Goal: Navigation & Orientation: Find specific page/section

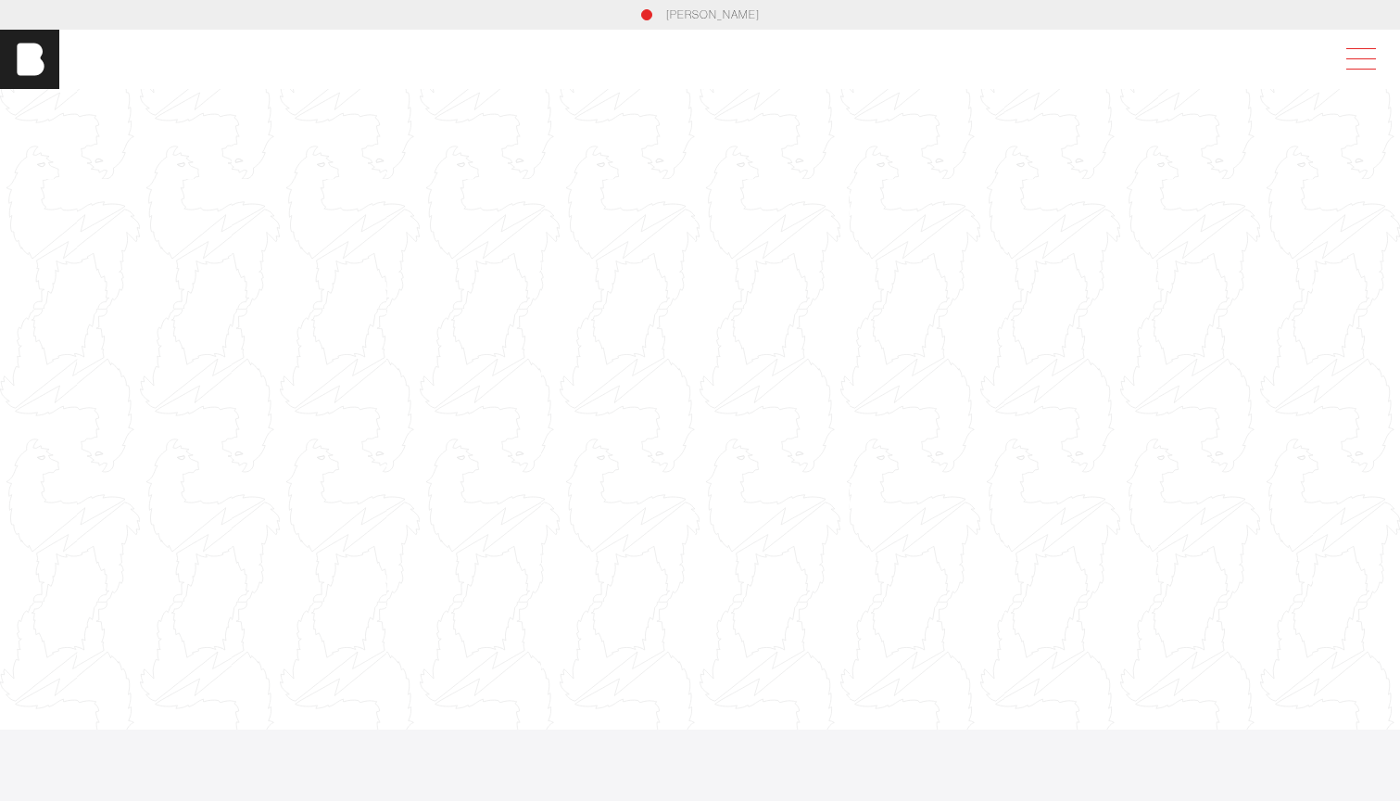
click at [1361, 55] on span at bounding box center [1358, 59] width 43 height 33
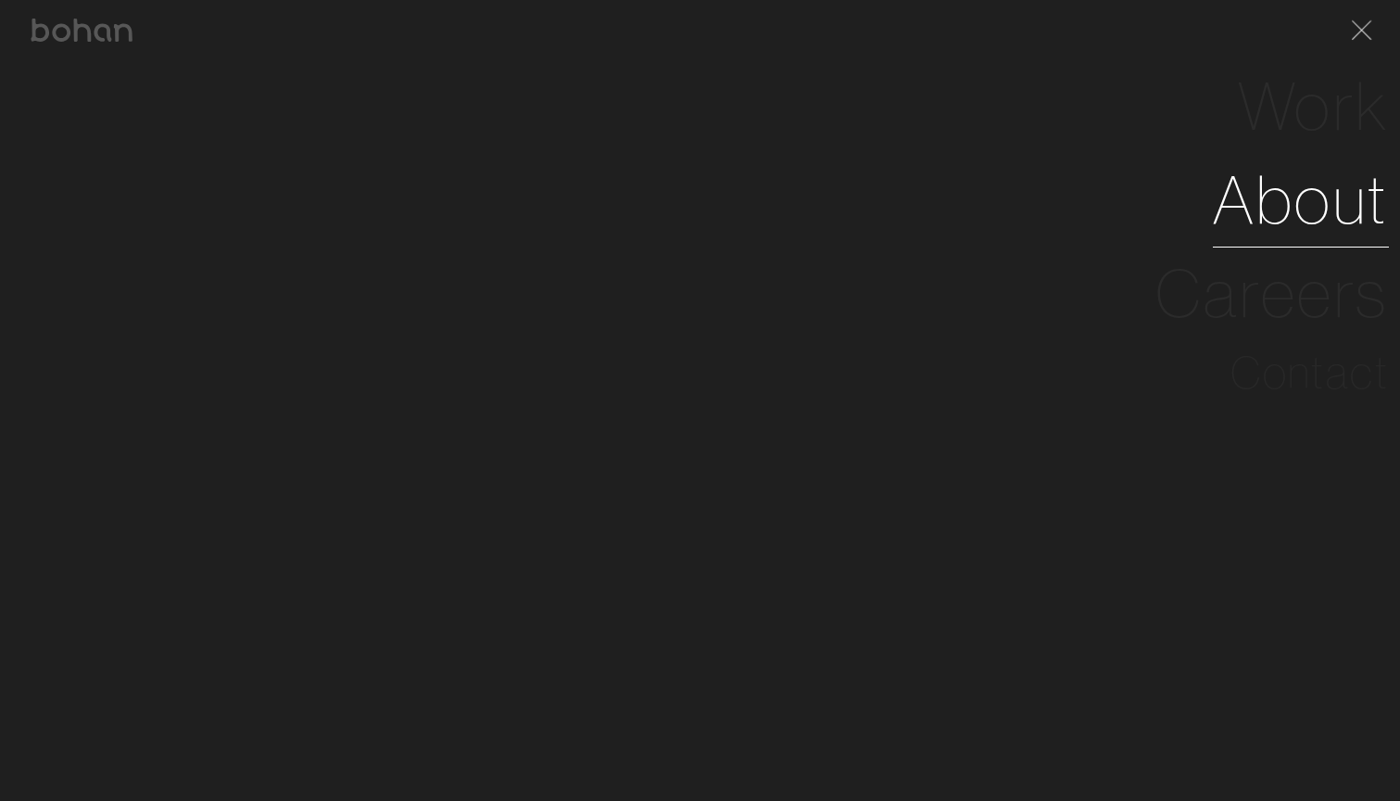
click at [1362, 211] on link "About" at bounding box center [1301, 200] width 176 height 94
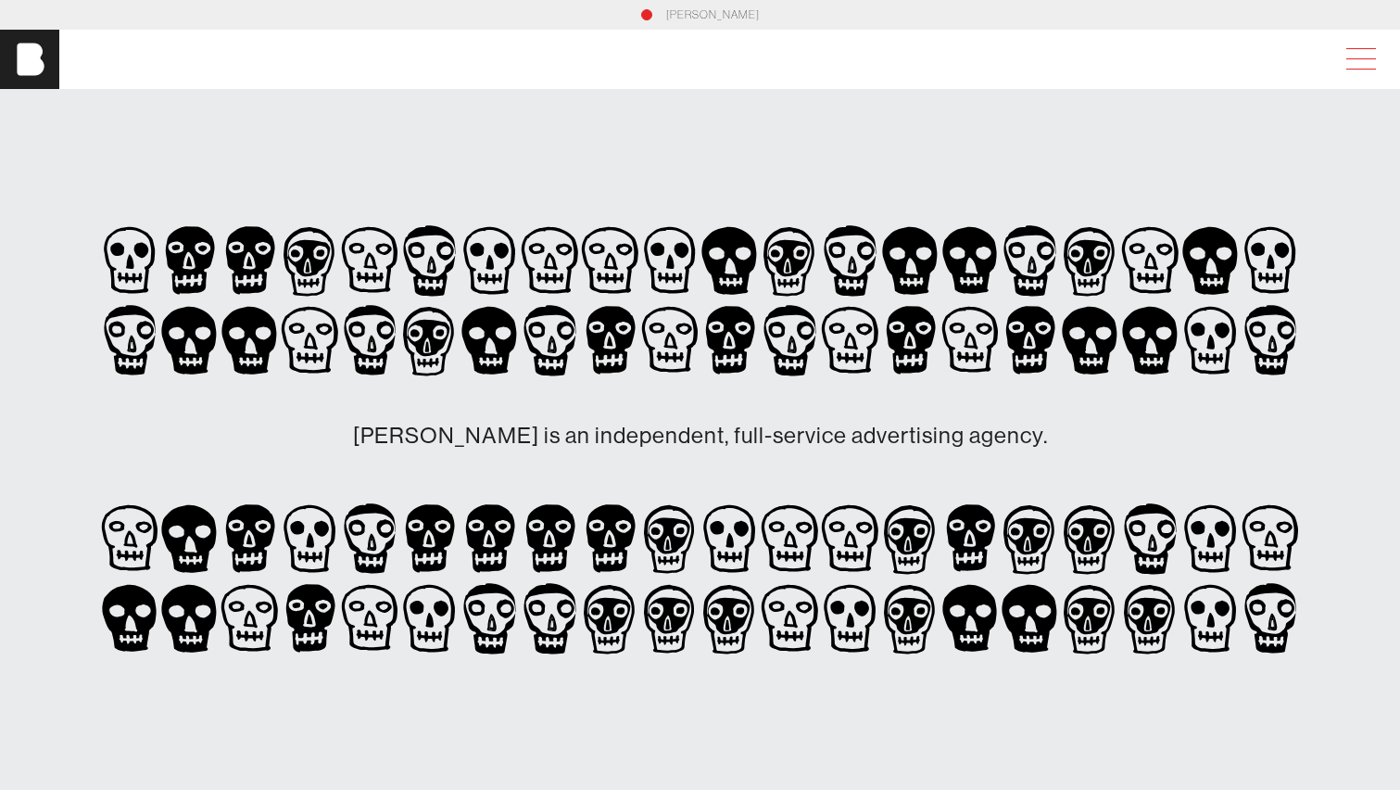
click at [1351, 65] on span at bounding box center [1358, 59] width 43 height 33
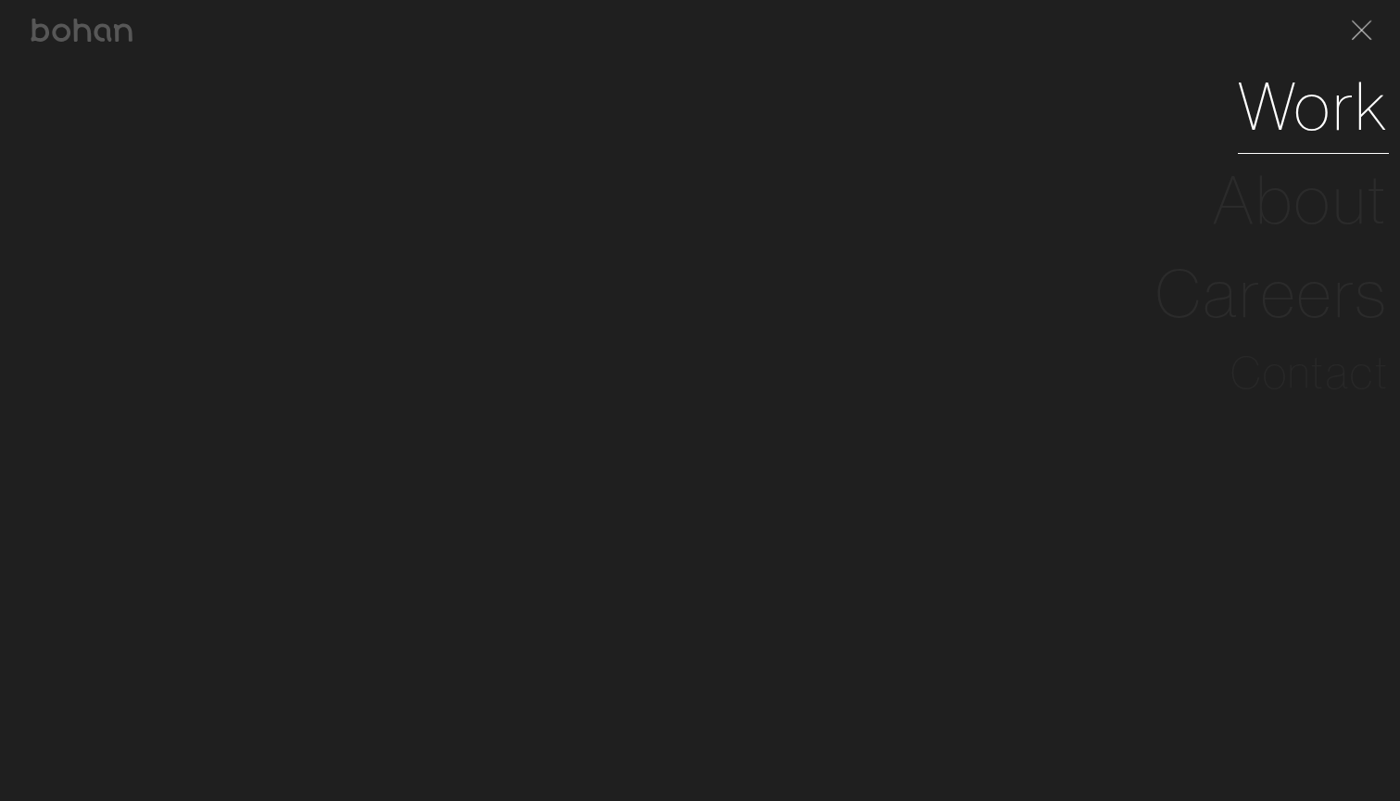
click at [1352, 112] on link "Work" at bounding box center [1313, 106] width 151 height 94
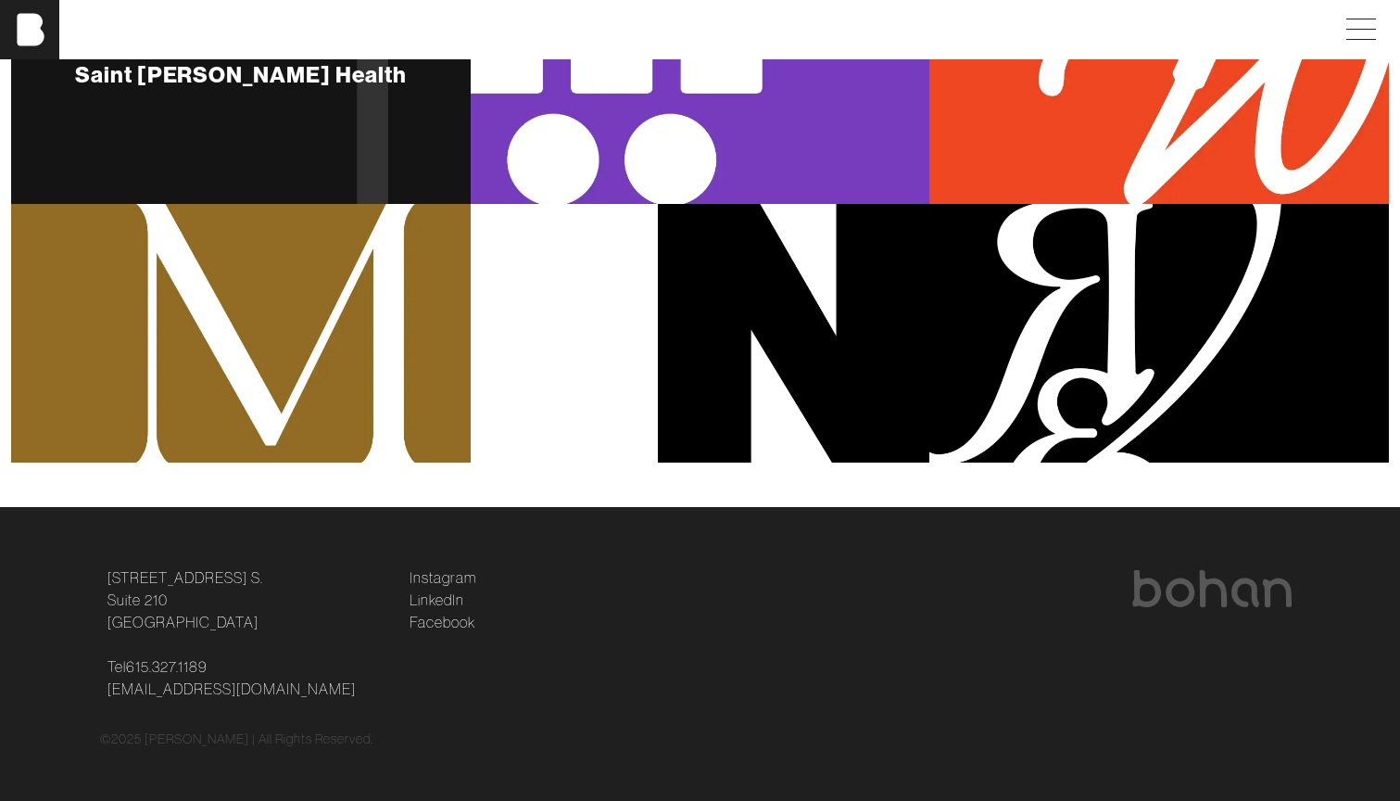
scroll to position [1236, 0]
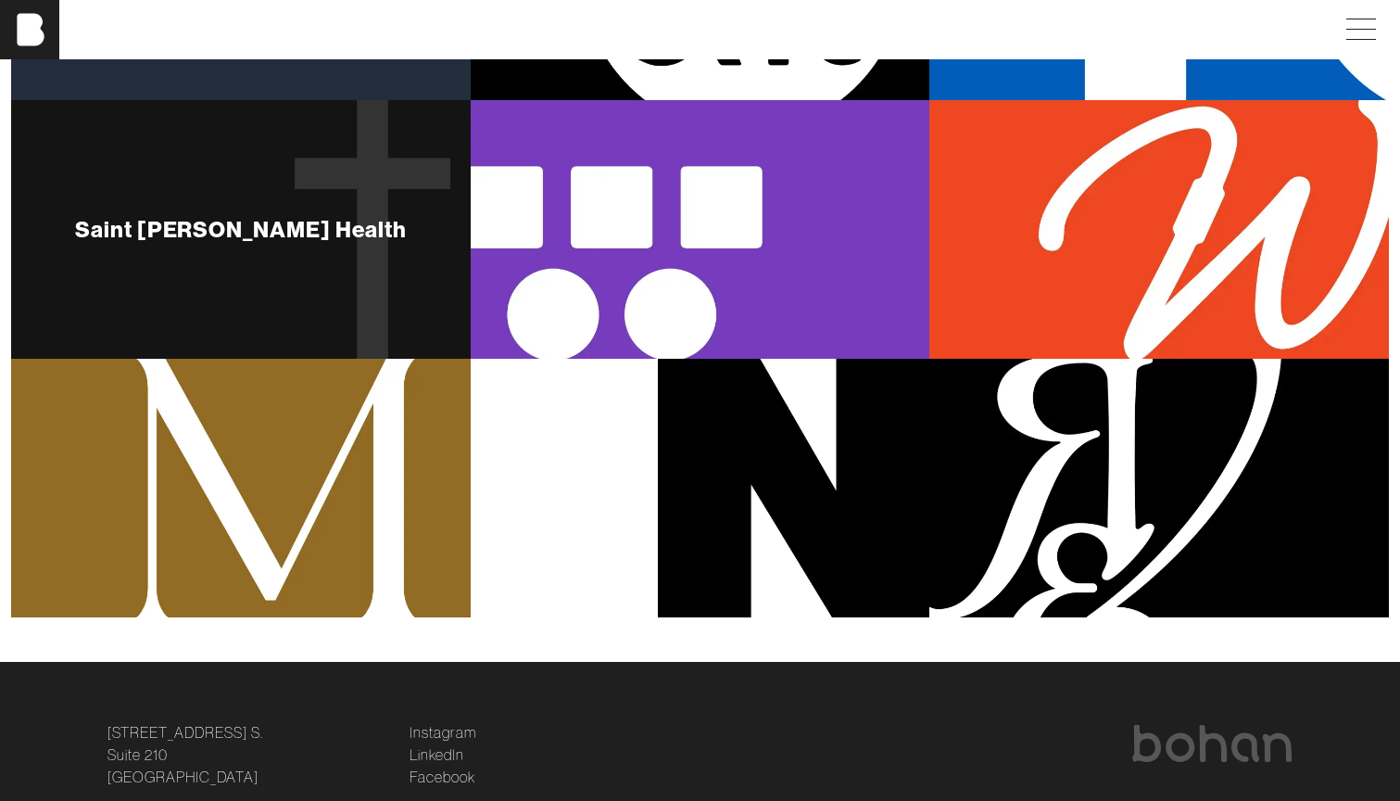
click at [248, 291] on div "Saint [PERSON_NAME] Health" at bounding box center [241, 229] width 460 height 259
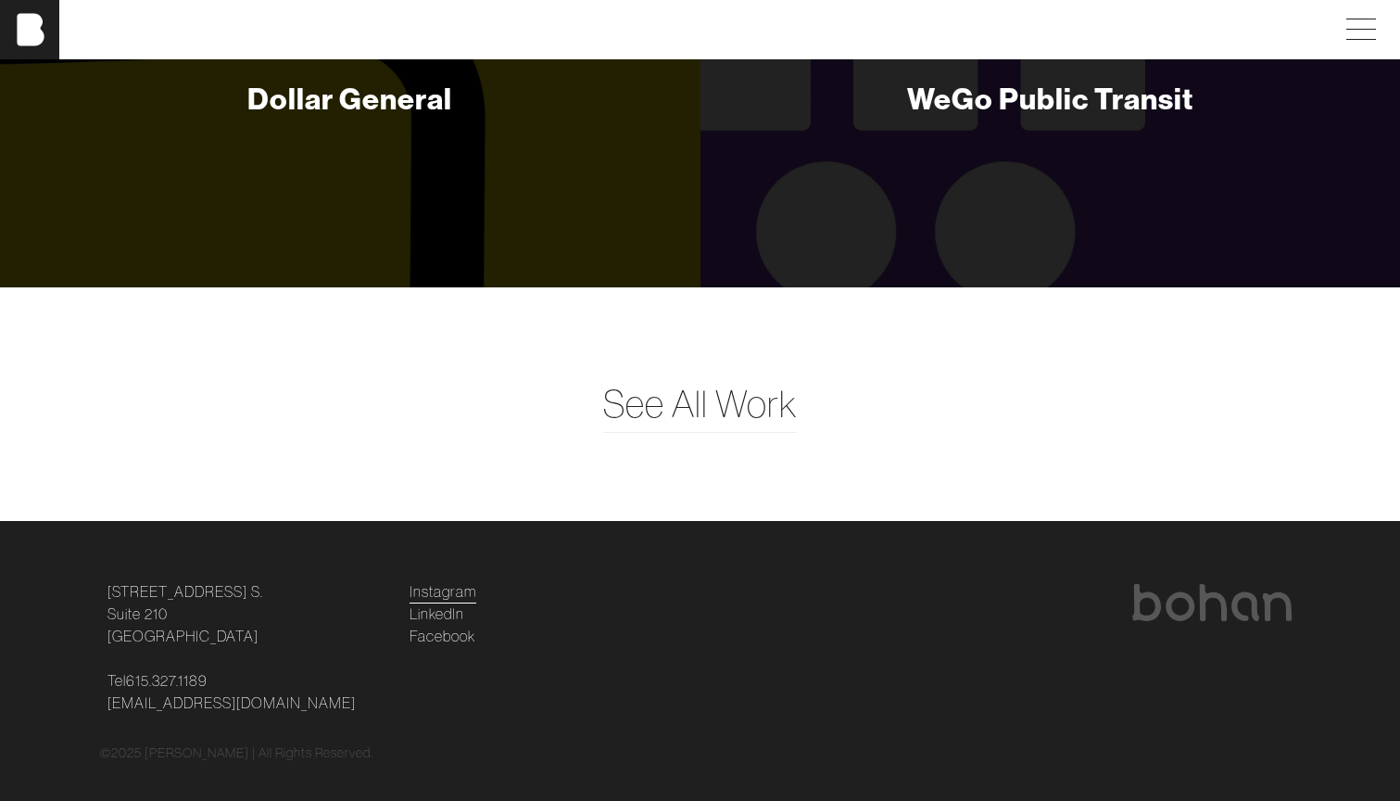
scroll to position [10416, 0]
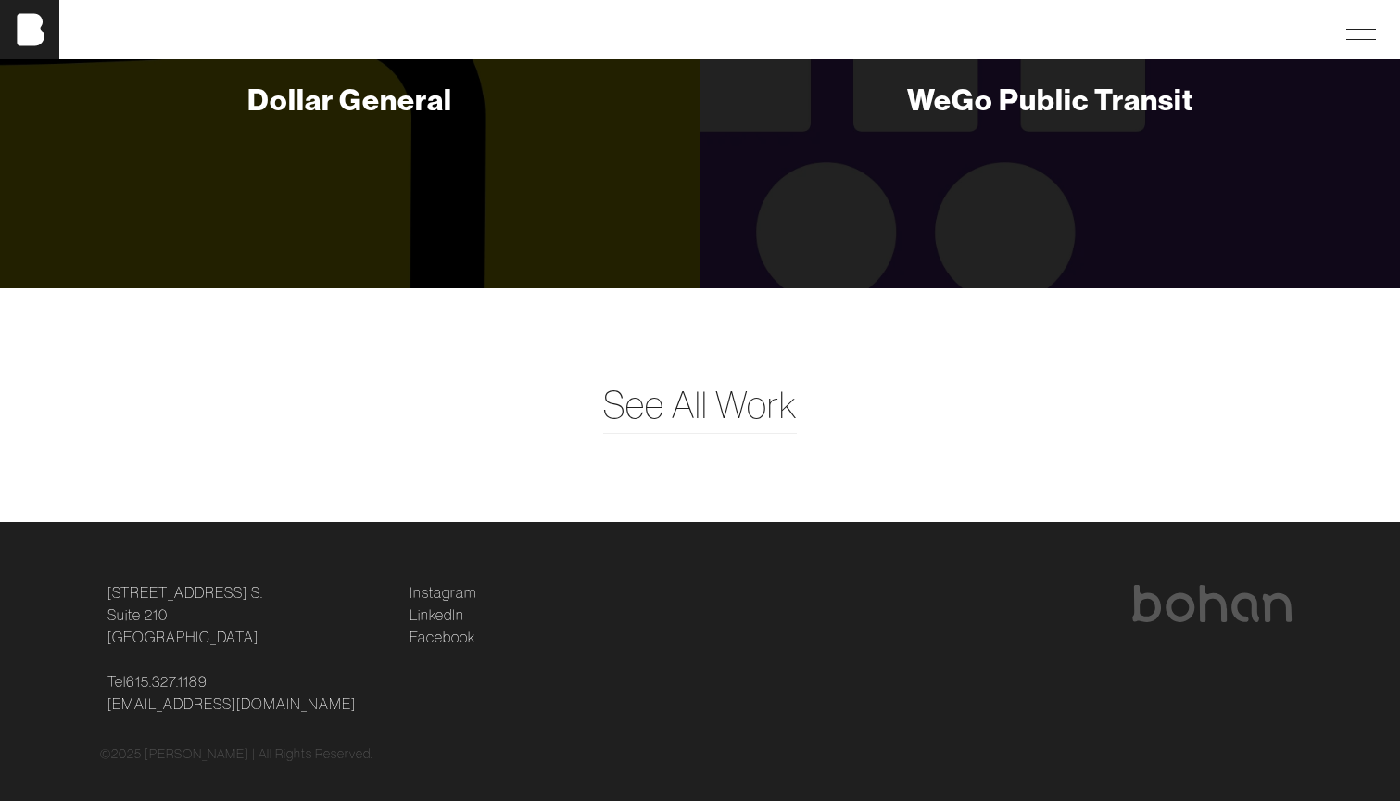
click at [451, 581] on link "Instagram" at bounding box center [443, 592] width 67 height 22
